Goal: Task Accomplishment & Management: Use online tool/utility

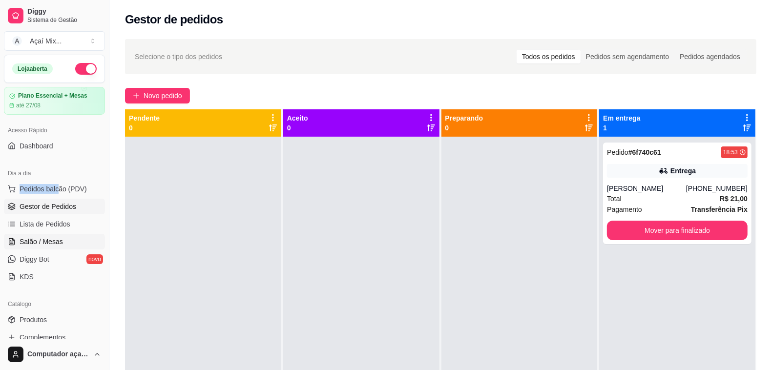
click at [43, 247] on link "Salão / Mesas" at bounding box center [54, 242] width 101 height 16
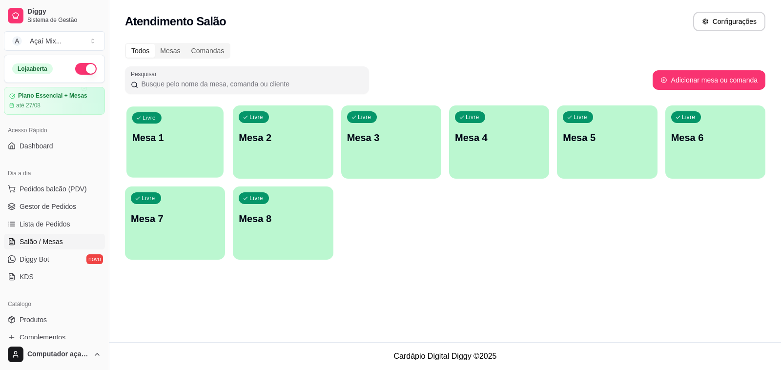
click at [177, 148] on div "Livre Mesa 1" at bounding box center [174, 136] width 97 height 60
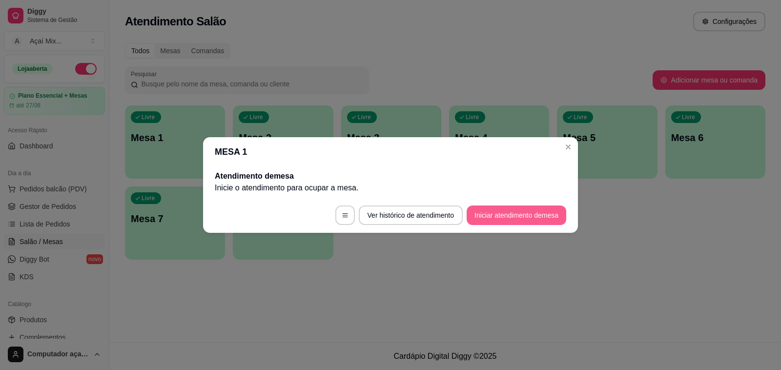
click at [512, 220] on button "Iniciar atendimento de mesa" at bounding box center [517, 216] width 100 height 20
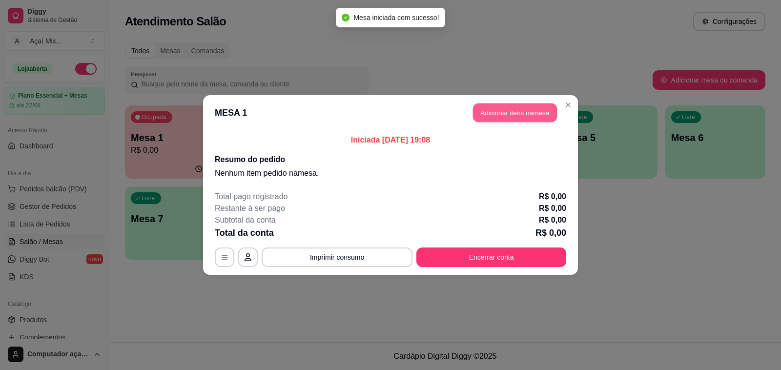
click at [524, 111] on button "Adicionar itens na mesa" at bounding box center [515, 113] width 84 height 19
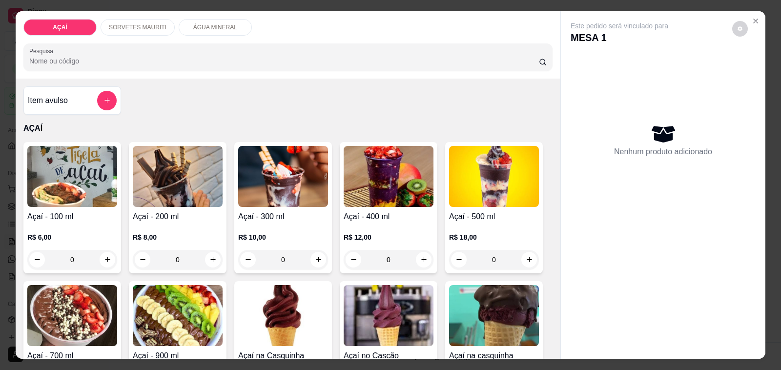
click at [108, 255] on div "0" at bounding box center [72, 260] width 90 height 20
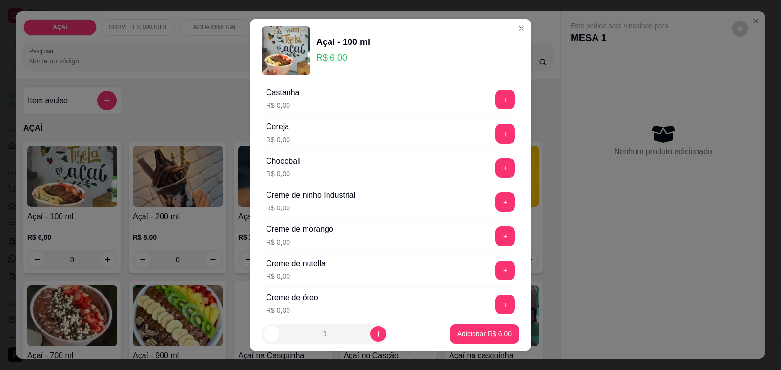
scroll to position [183, 0]
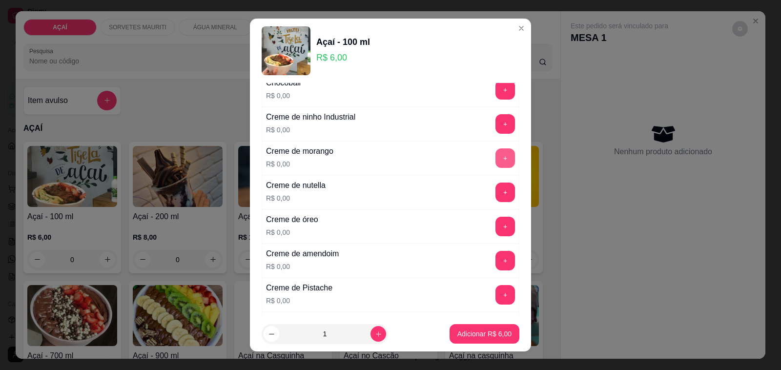
click at [496, 160] on button "+" at bounding box center [506, 158] width 20 height 20
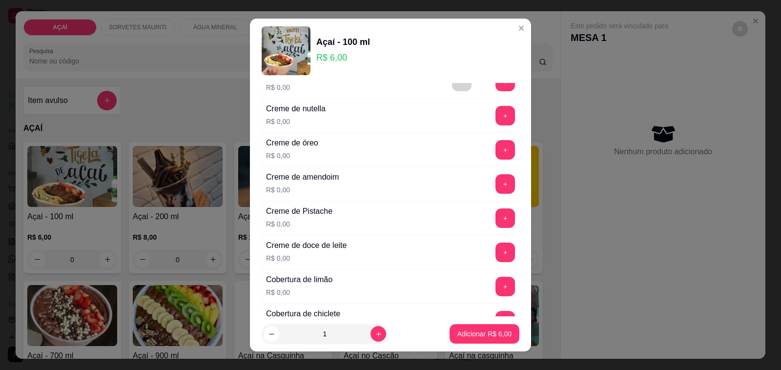
scroll to position [305, 0]
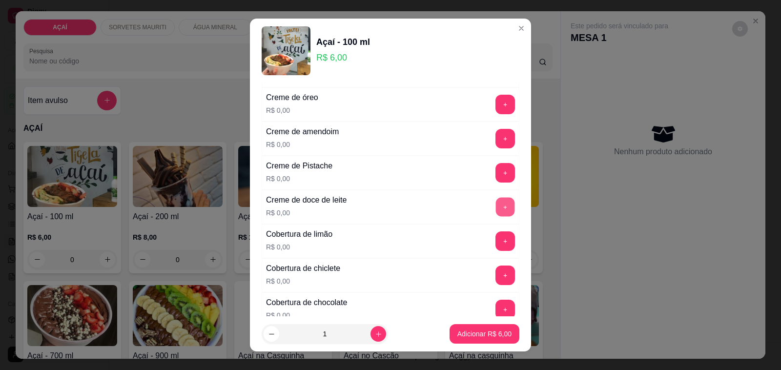
click at [496, 213] on button "+" at bounding box center [505, 207] width 19 height 19
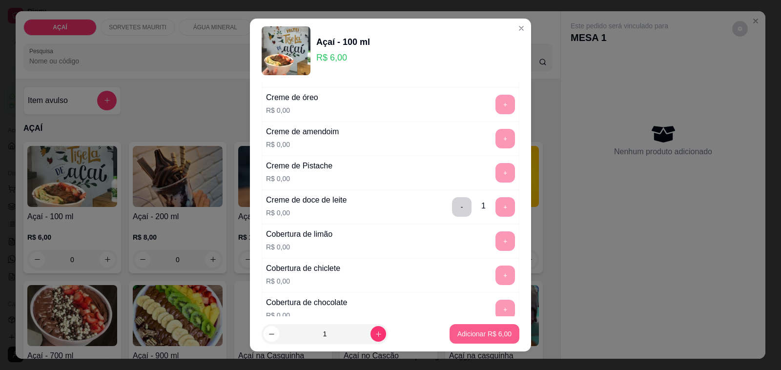
click at [474, 340] on button "Adicionar R$ 6,00" at bounding box center [485, 334] width 70 height 20
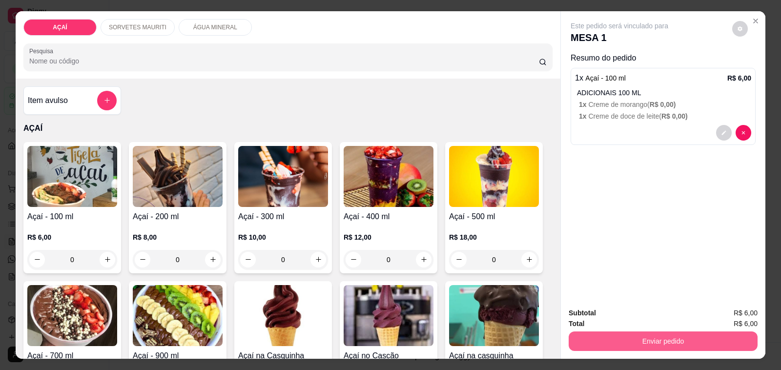
click at [627, 333] on button "Enviar pedido" at bounding box center [663, 342] width 189 height 20
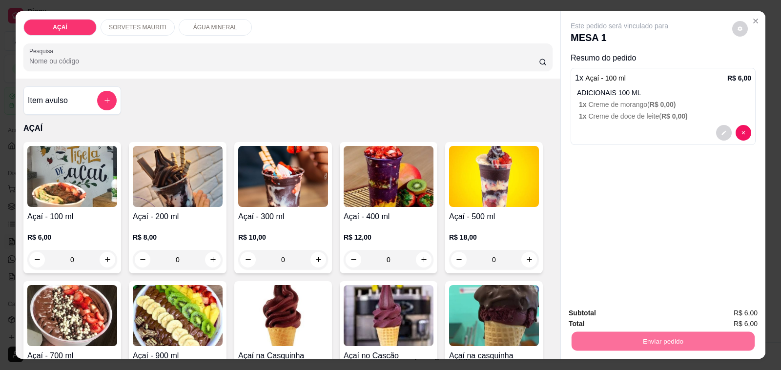
click at [603, 314] on button "Não registrar e enviar pedido" at bounding box center [631, 313] width 102 height 19
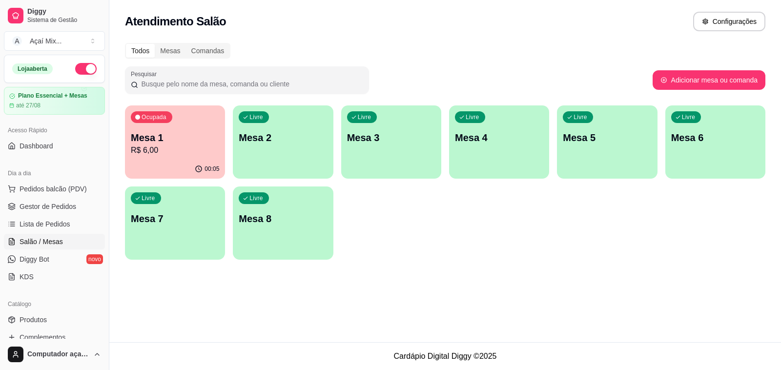
click at [177, 118] on div "Ocupada Mesa 1 R$ 6,00" at bounding box center [175, 132] width 100 height 54
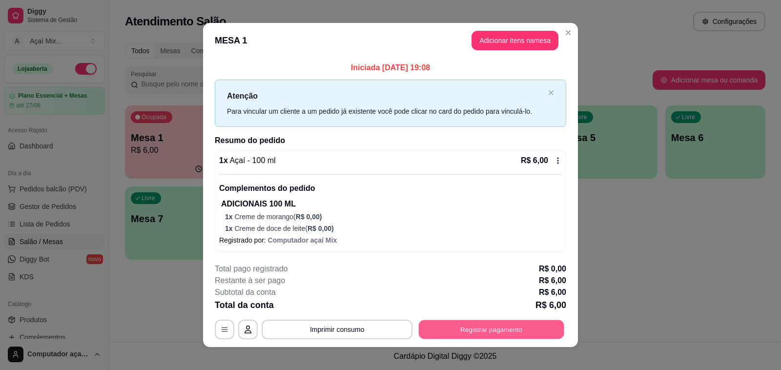
click at [438, 328] on button "Registrar pagamento" at bounding box center [492, 329] width 146 height 19
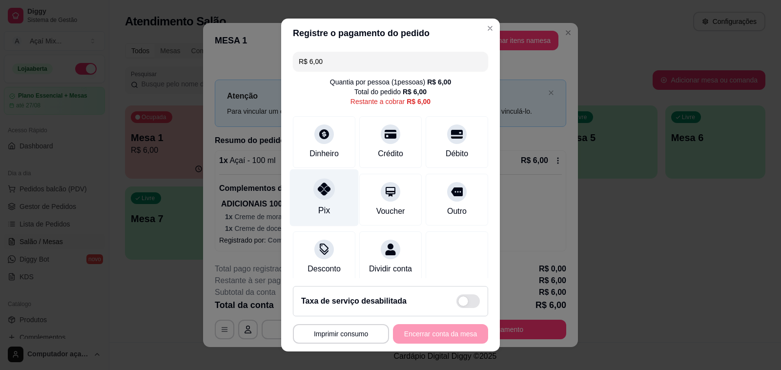
click at [333, 208] on div "Pix" at bounding box center [324, 197] width 69 height 57
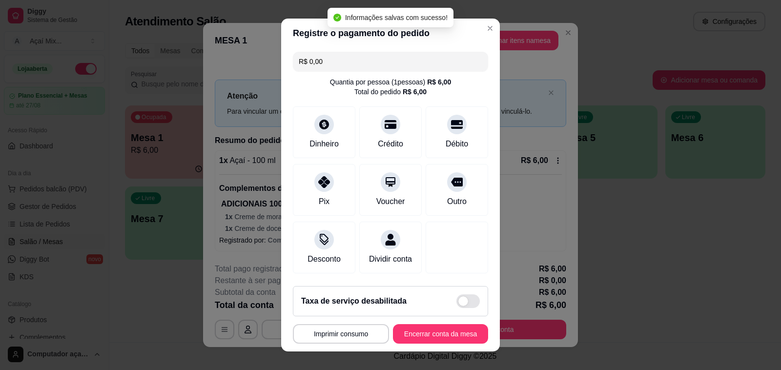
type input "R$ 0,00"
click at [448, 333] on button "Encerrar conta da mesa" at bounding box center [441, 334] width 92 height 19
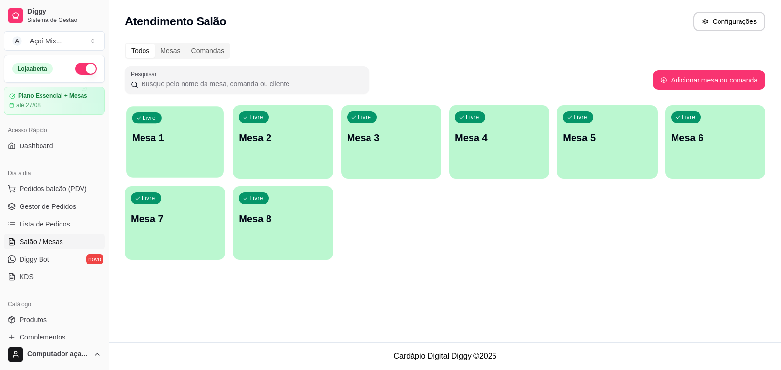
click at [153, 141] on p "Mesa 1" at bounding box center [175, 137] width 86 height 13
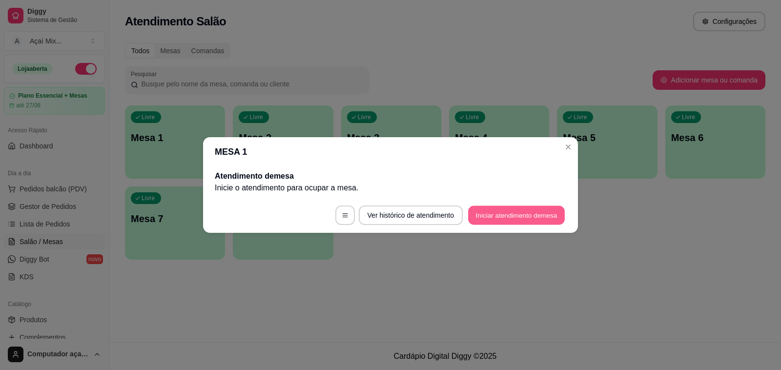
click at [503, 214] on button "Iniciar atendimento de mesa" at bounding box center [516, 215] width 97 height 19
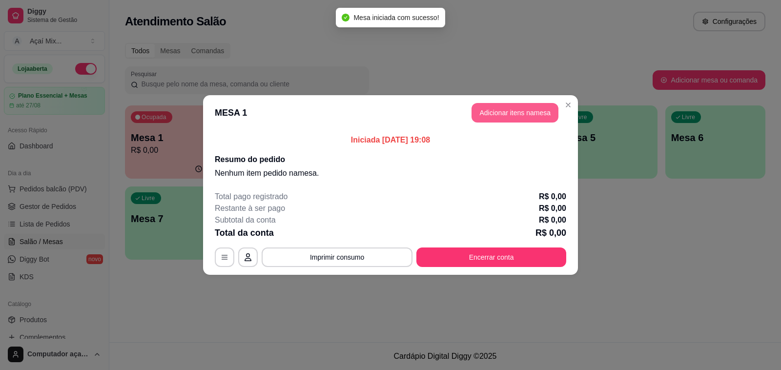
click at [501, 118] on button "Adicionar itens na mesa" at bounding box center [515, 113] width 87 height 20
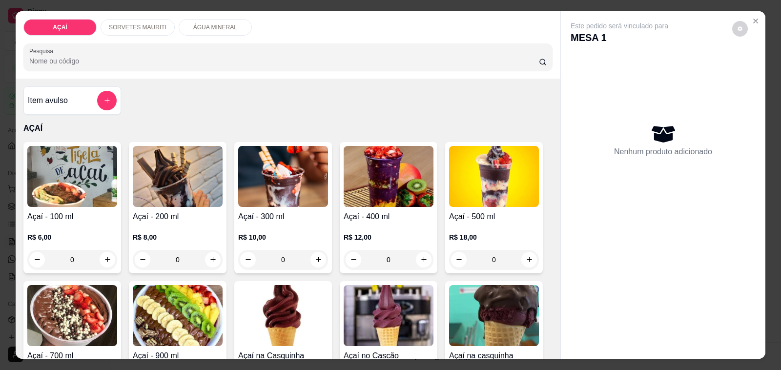
click at [211, 257] on div "0" at bounding box center [178, 260] width 90 height 20
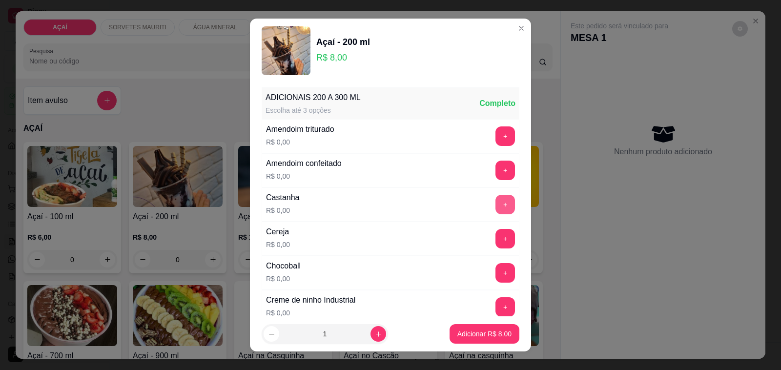
click at [496, 202] on button "+" at bounding box center [506, 205] width 20 height 20
click at [492, 210] on div "- 1 +" at bounding box center [483, 205] width 71 height 20
click at [496, 204] on button "+" at bounding box center [505, 204] width 19 height 19
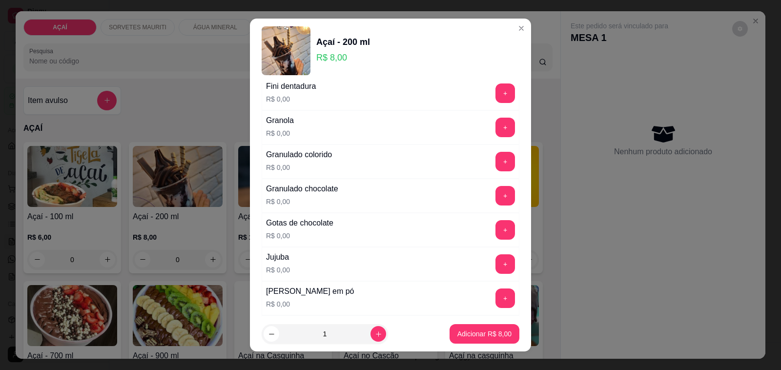
scroll to position [732, 0]
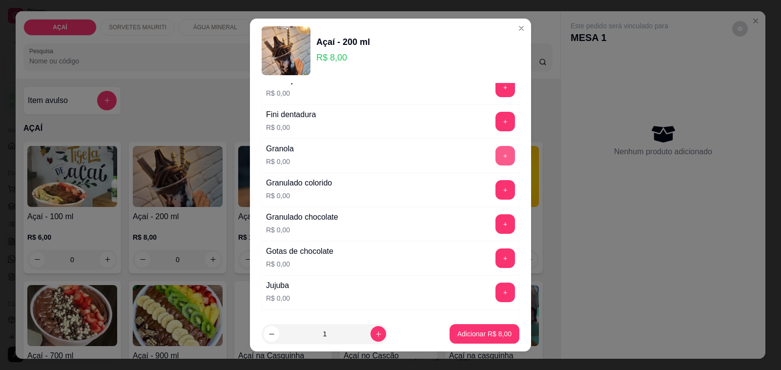
click at [496, 161] on button "+" at bounding box center [506, 156] width 20 height 20
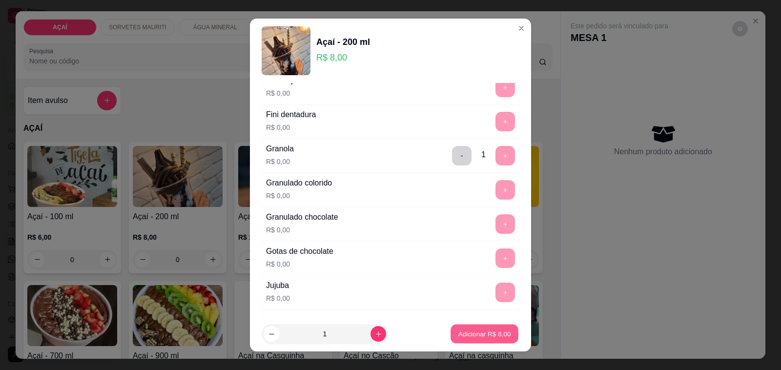
click at [477, 336] on p "Adicionar R$ 8,00" at bounding box center [484, 333] width 53 height 9
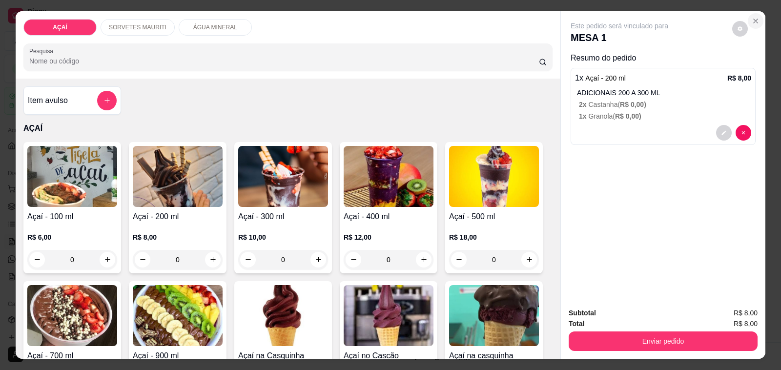
click at [752, 17] on icon "Close" at bounding box center [756, 21] width 8 height 8
